Goal: Transaction & Acquisition: Purchase product/service

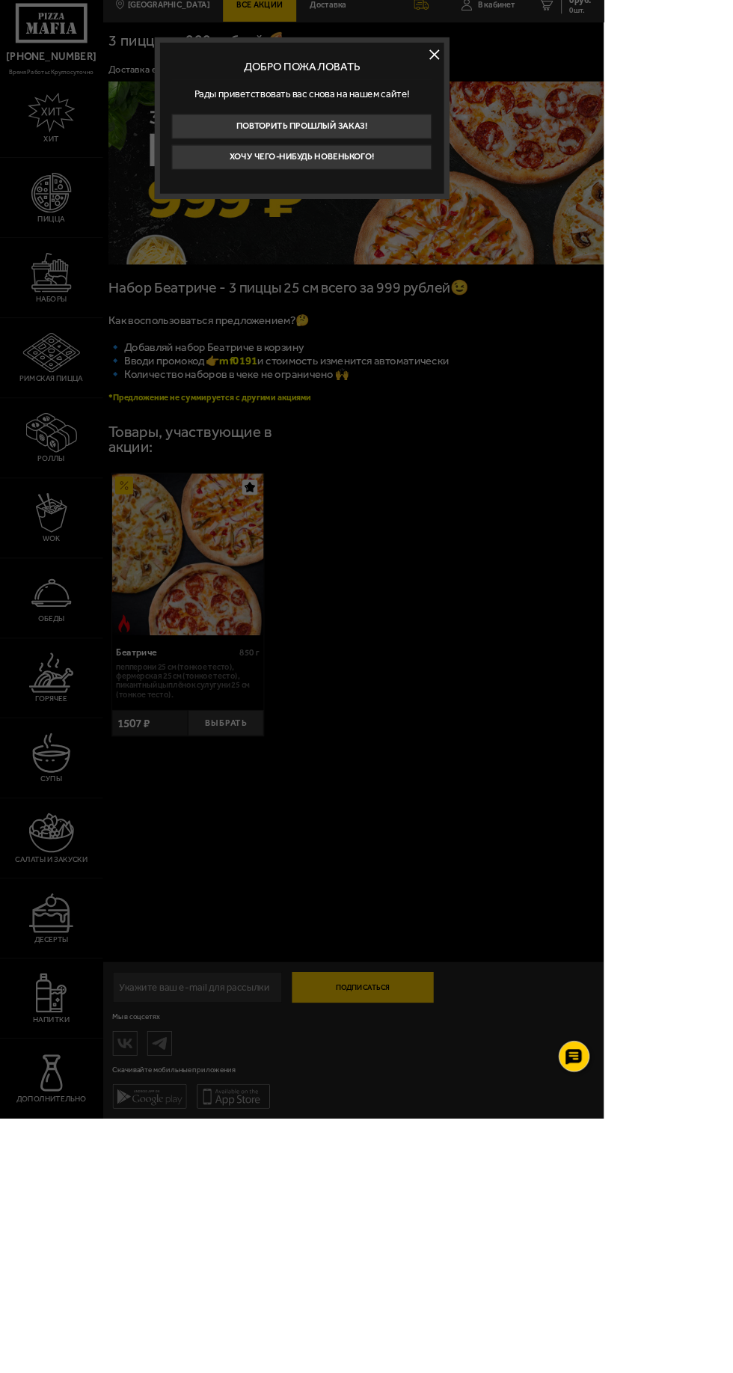
scroll to position [1, 0]
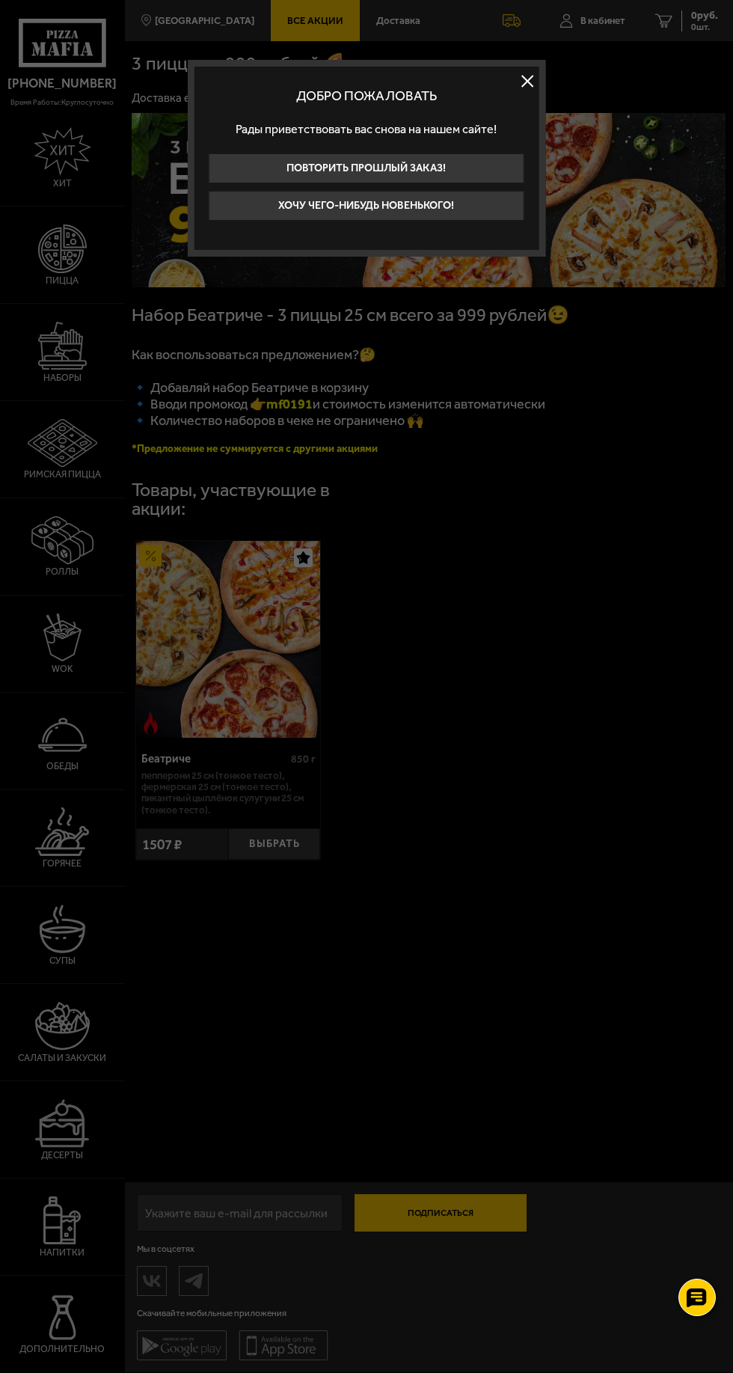
click at [0, 819] on div at bounding box center [366, 686] width 733 height 1373
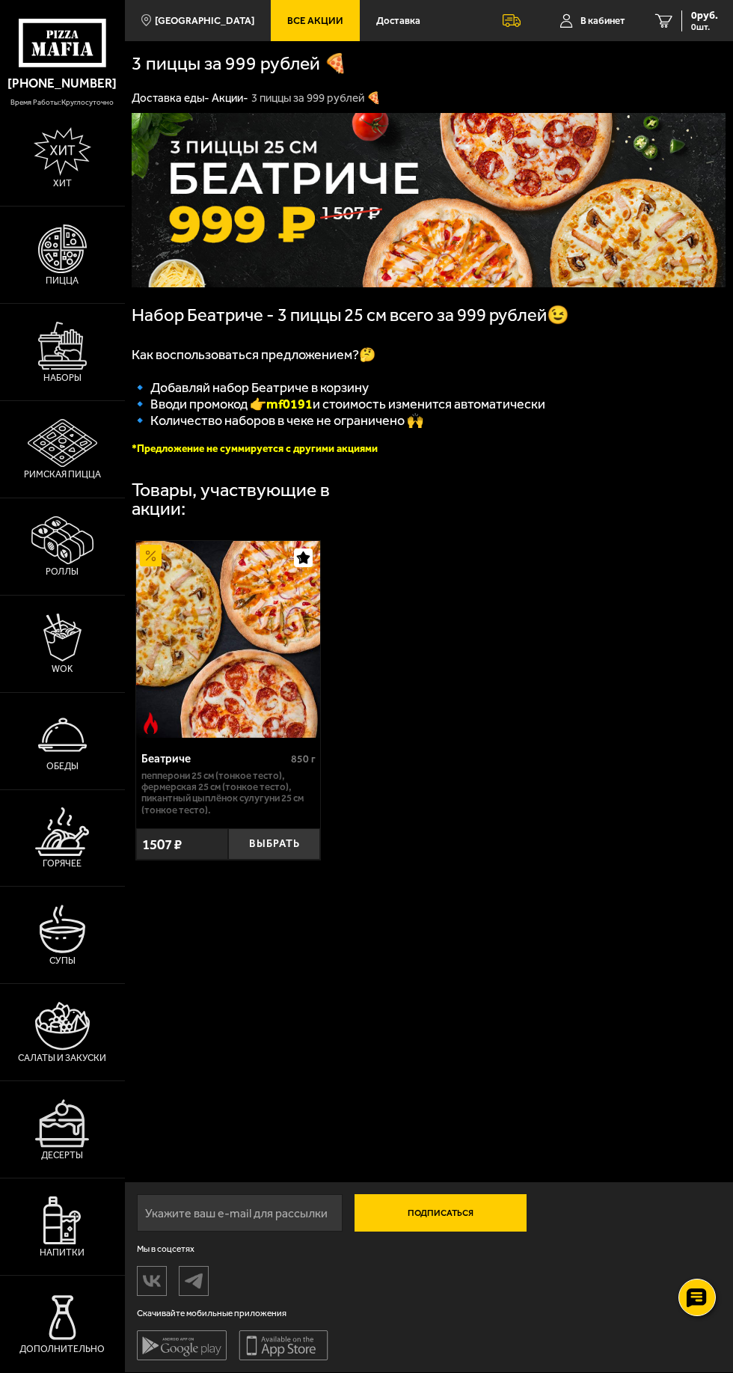
click at [17, 1081] on link "Салаты и закуски" at bounding box center [62, 1032] width 125 height 97
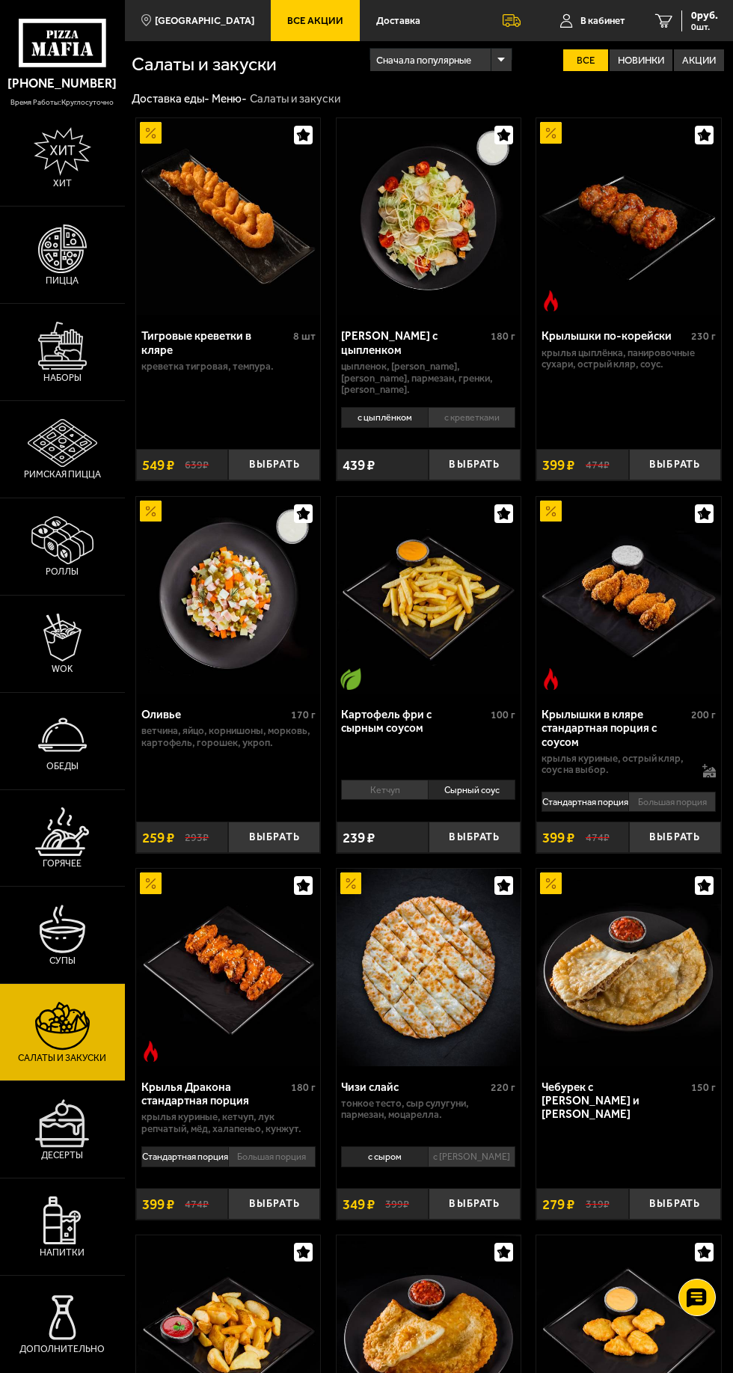
click at [519, 1021] on img at bounding box center [429, 967] width 185 height 197
